Goal: Transaction & Acquisition: Download file/media

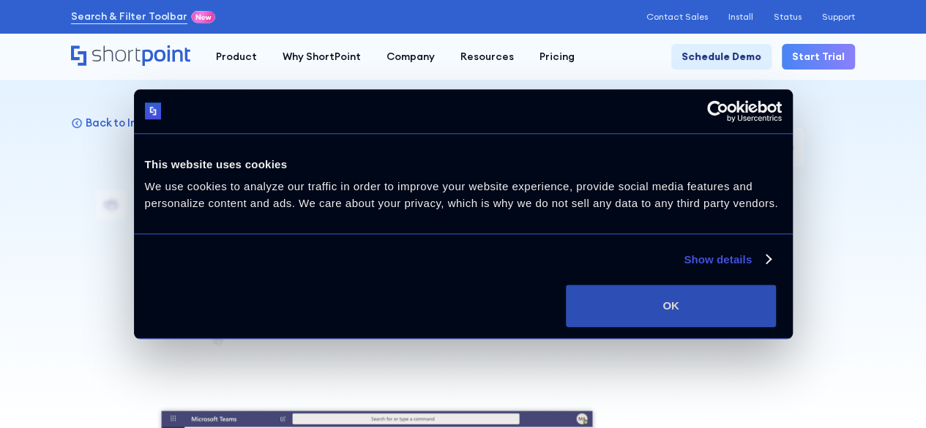
click at [752, 312] on button "OK" at bounding box center [671, 306] width 210 height 42
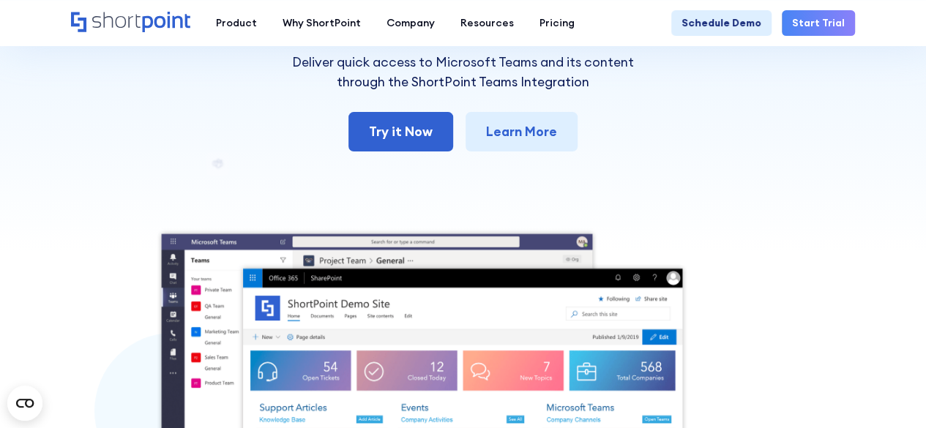
scroll to position [159, 0]
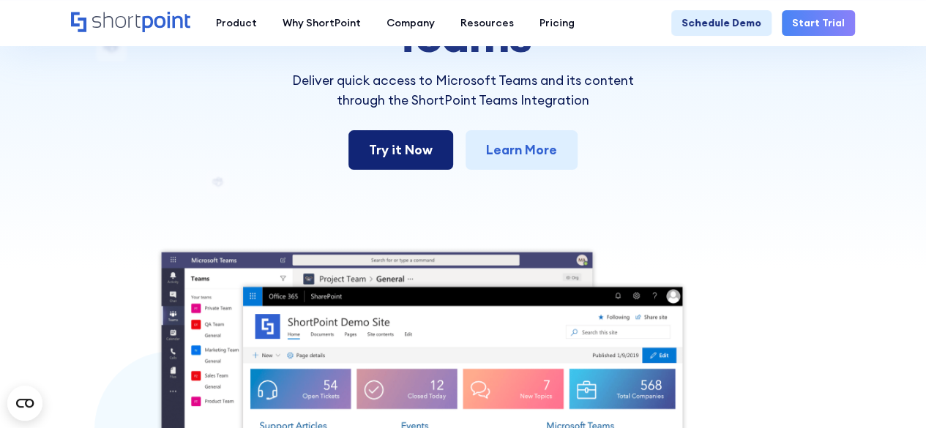
click at [411, 138] on link "Try it Now" at bounding box center [400, 150] width 105 height 40
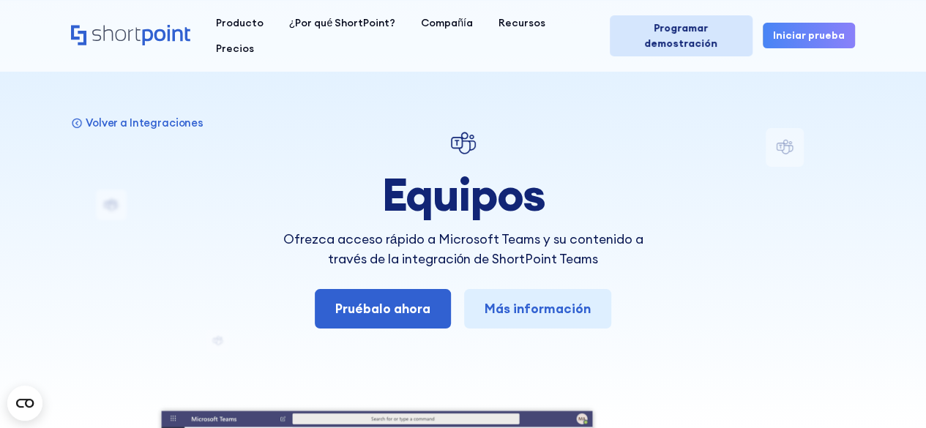
click at [710, 21] on font "Programar demostración" at bounding box center [680, 35] width 73 height 29
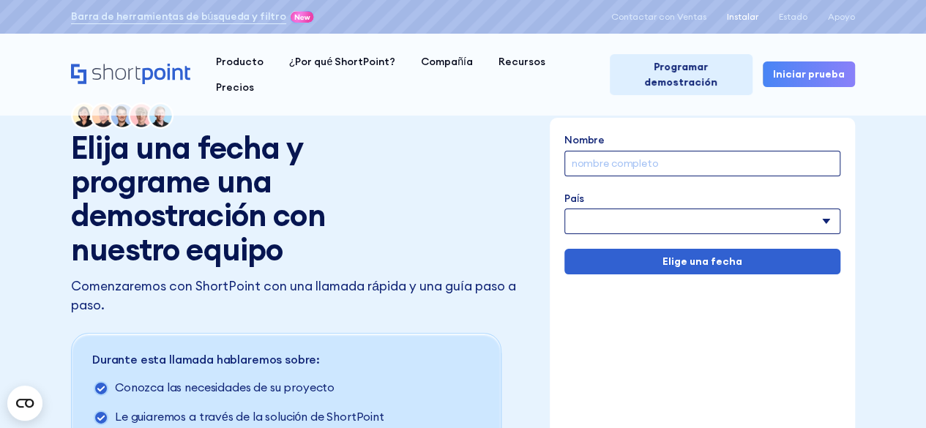
click at [745, 18] on font "Instalar" at bounding box center [742, 16] width 31 height 11
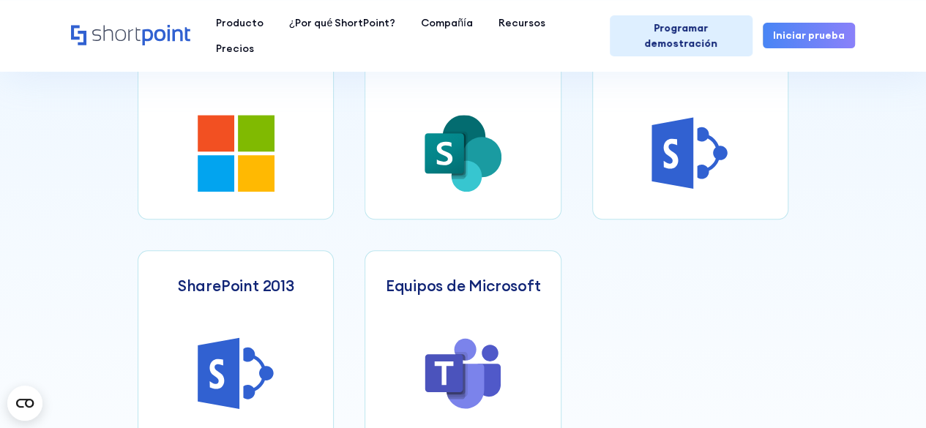
scroll to position [703, 0]
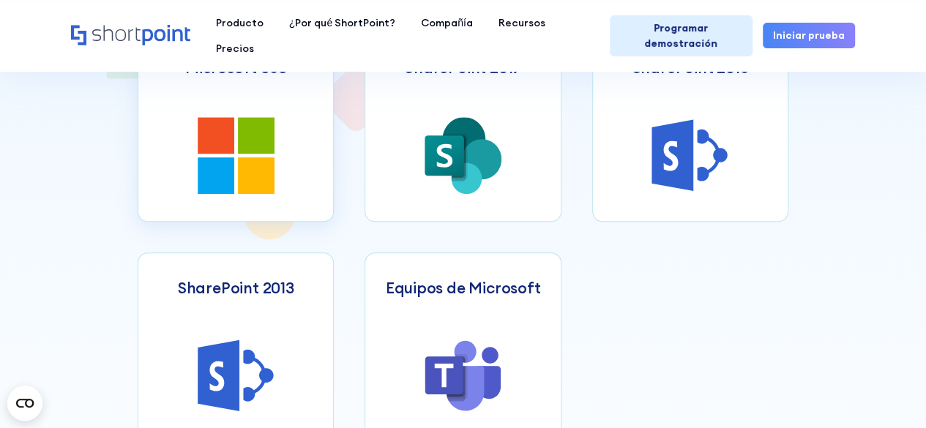
click at [239, 160] on icon at bounding box center [256, 175] width 37 height 37
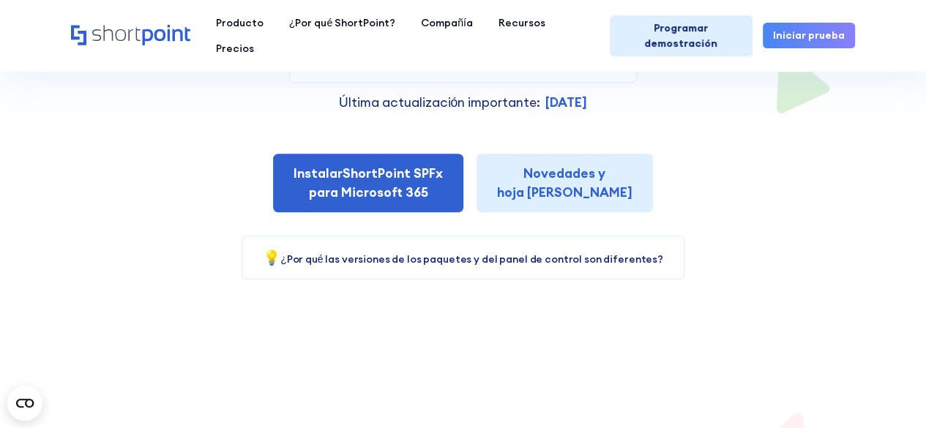
scroll to position [307, 0]
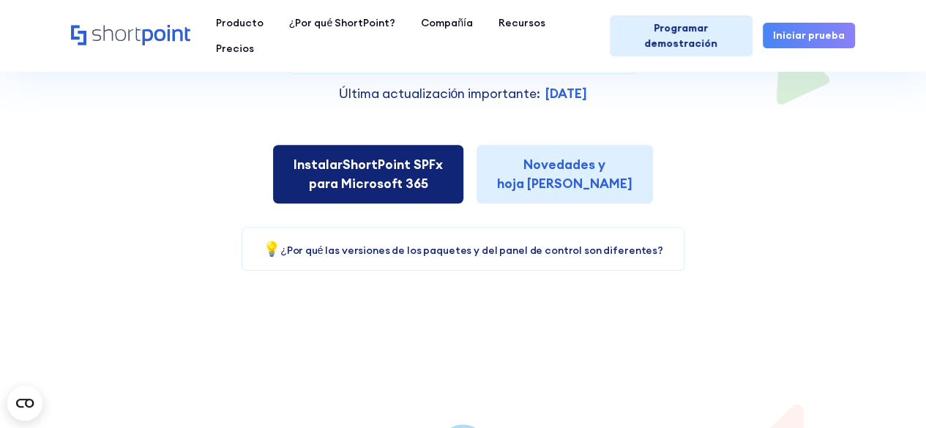
click at [386, 183] on font "para Microsoft 365" at bounding box center [368, 183] width 119 height 17
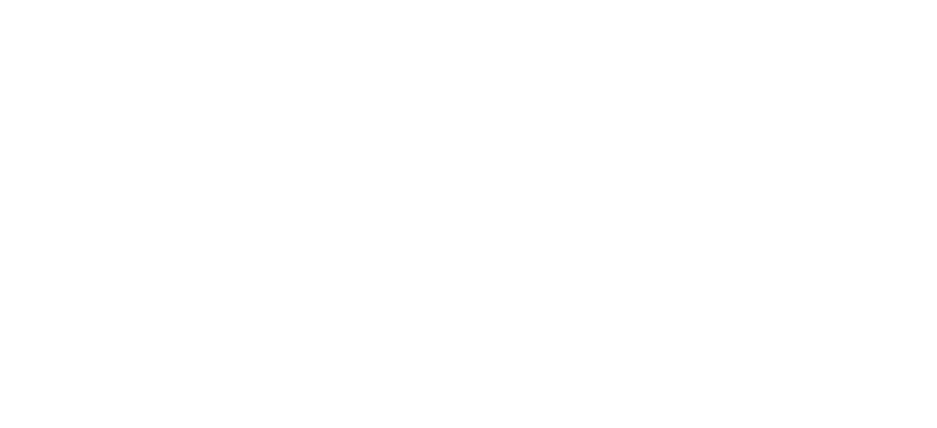
select select "Microsoft 365"
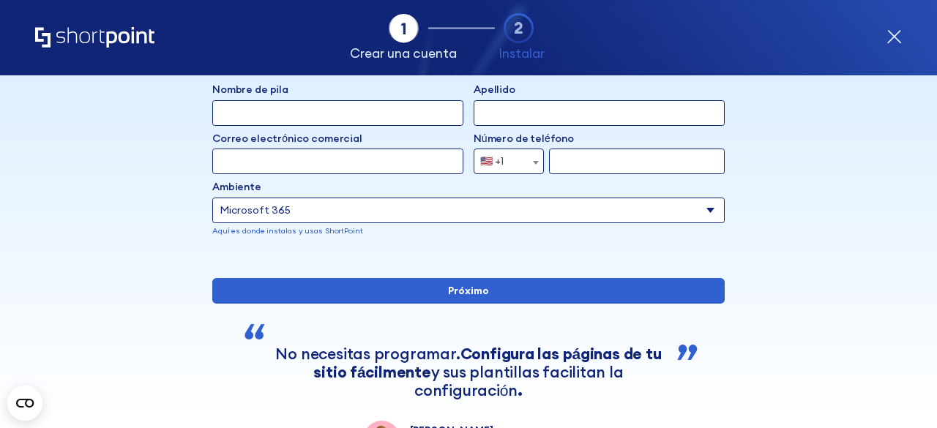
scroll to position [109, 0]
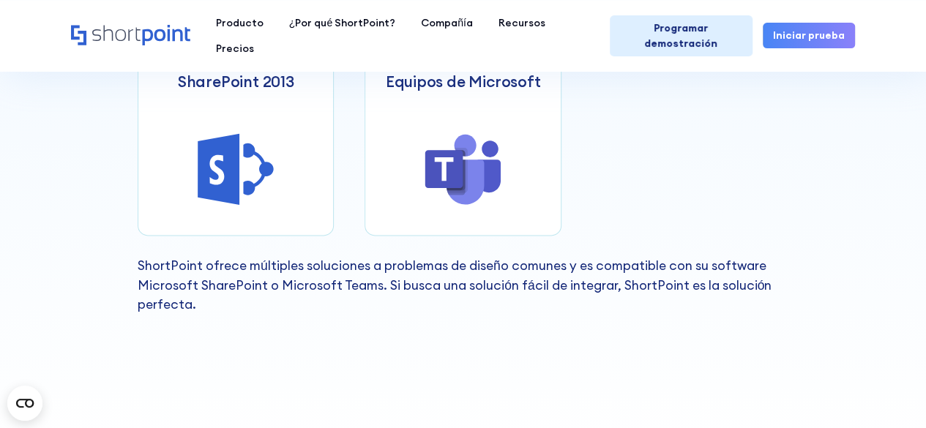
scroll to position [912, 0]
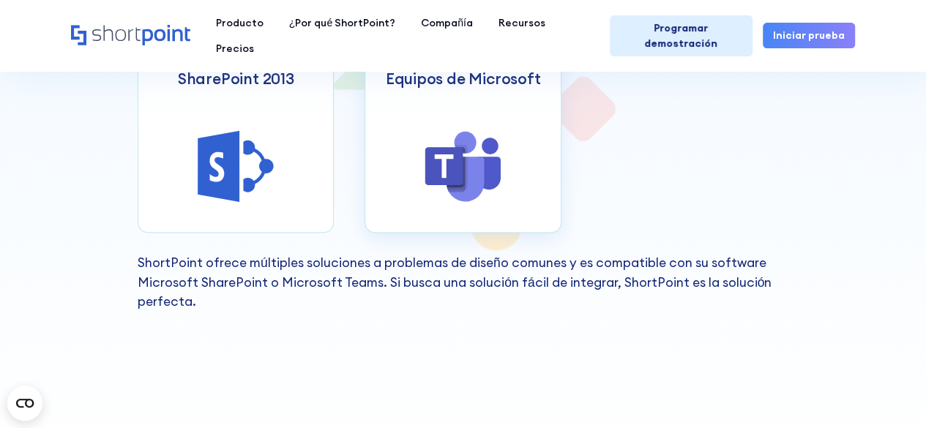
click at [483, 143] on icon at bounding box center [488, 164] width 23 height 52
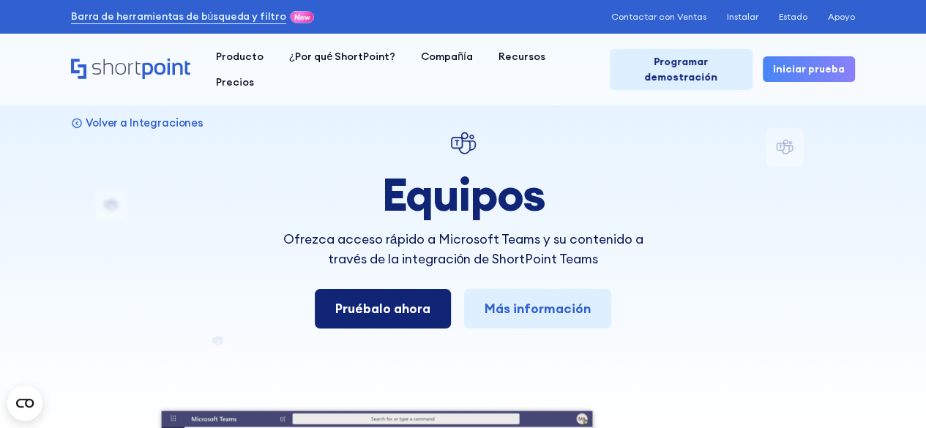
click at [393, 323] on link "Pruébalo ahora" at bounding box center [383, 309] width 136 height 40
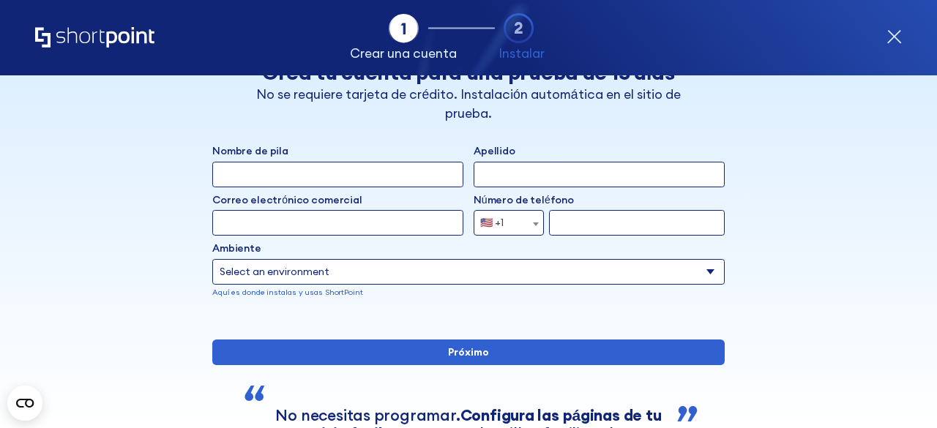
scroll to position [34, 0]
click at [695, 276] on select "Select an environment Microsoft 365 SharePoint Online SharePoint 2019 (local) S…" at bounding box center [468, 273] width 512 height 26
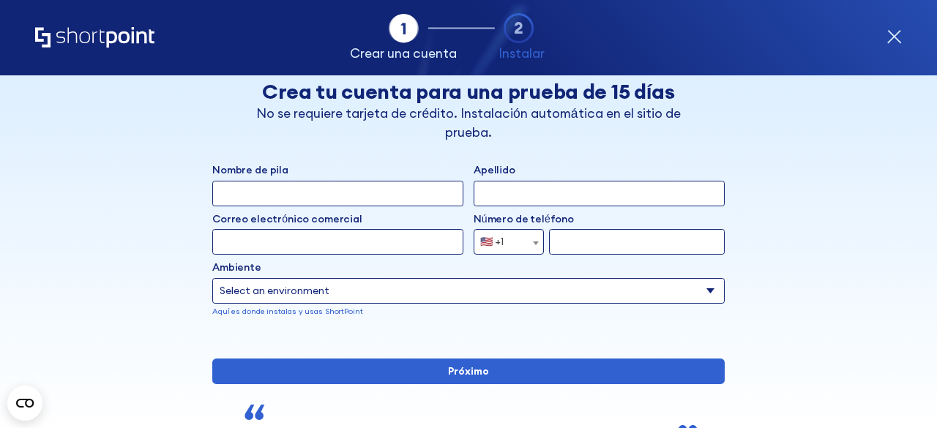
scroll to position [15, 0]
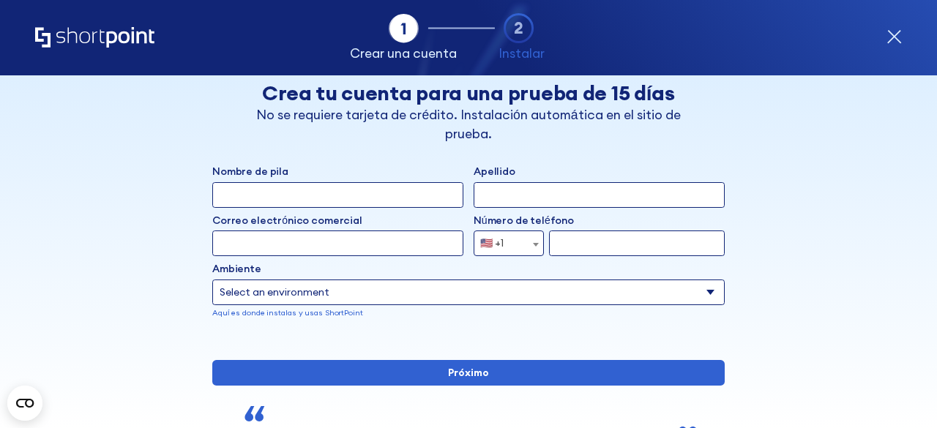
click at [895, 190] on div "Tab 1 Tab 2 Tab 3 Tab 4 Tell us more about you New customer Existing customer B…" at bounding box center [468, 251] width 937 height 353
click at [866, 176] on div "Tab 1 Tab 2 Tab 3 Tab 4 Tell us more about you New customer Existing customer B…" at bounding box center [468, 251] width 937 height 353
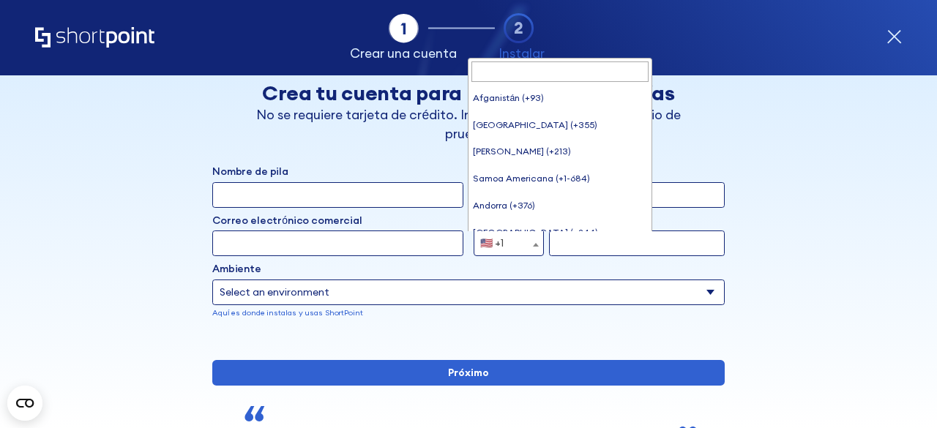
click at [530, 233] on span "forma" at bounding box center [535, 244] width 15 height 26
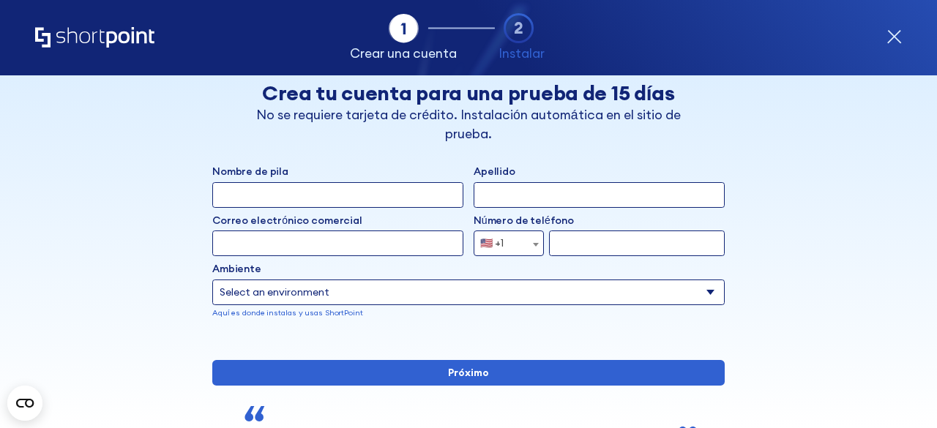
click at [516, 29] on icon "forma" at bounding box center [518, 28] width 8 height 12
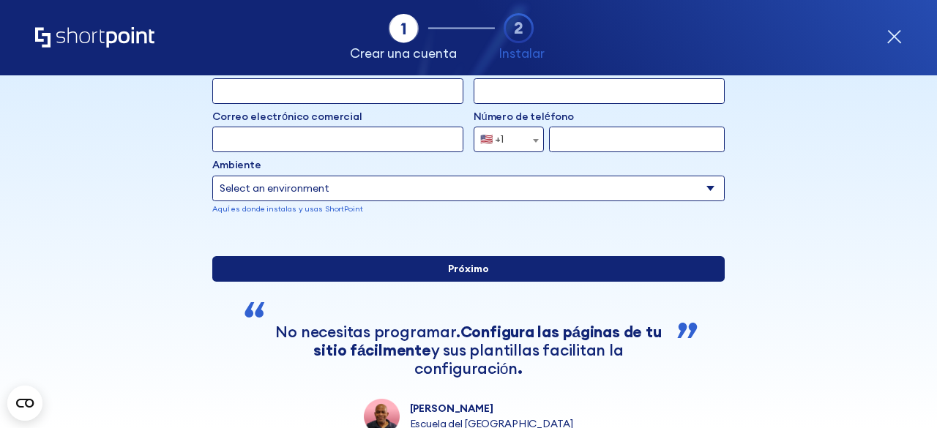
click at [508, 282] on input "Próximo" at bounding box center [468, 269] width 512 height 26
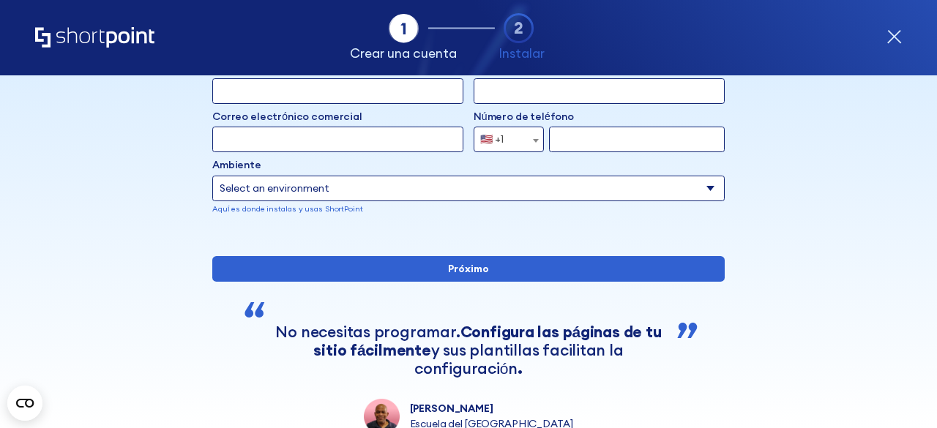
click at [894, 41] on icon "forma" at bounding box center [893, 36] width 15 height 15
